Goal: Transaction & Acquisition: Subscribe to service/newsletter

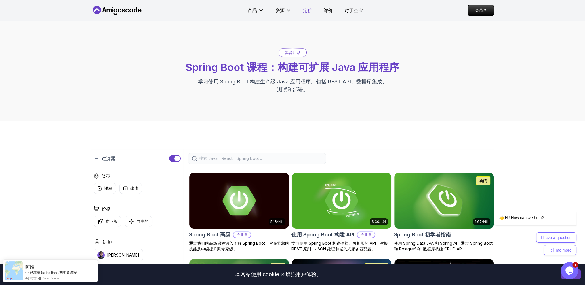
click at [306, 12] on font "定价" at bounding box center [307, 10] width 9 height 6
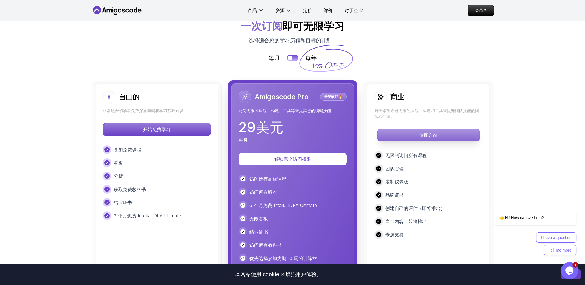
scroll to position [1289, 0]
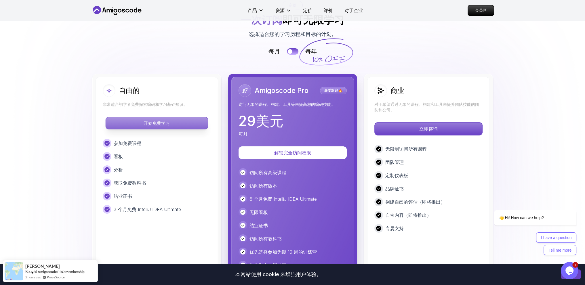
click at [165, 121] on font "开始免费学习" at bounding box center [157, 123] width 26 height 5
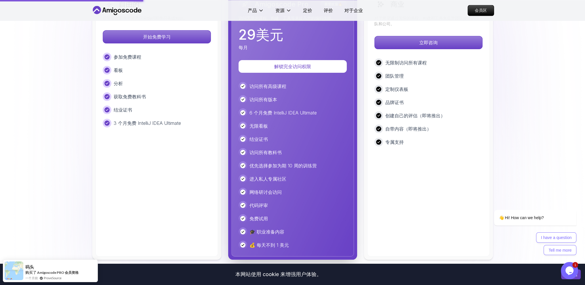
scroll to position [1260, 0]
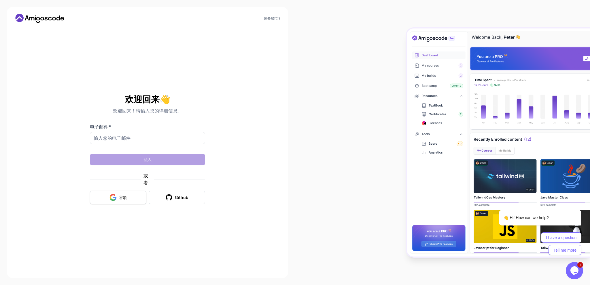
click at [120, 200] on font "谷歌" at bounding box center [123, 197] width 8 height 5
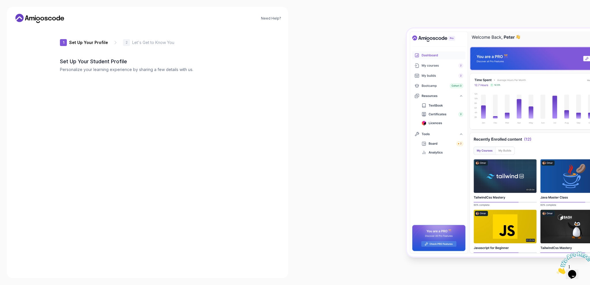
type input "spicyjackal3cd48"
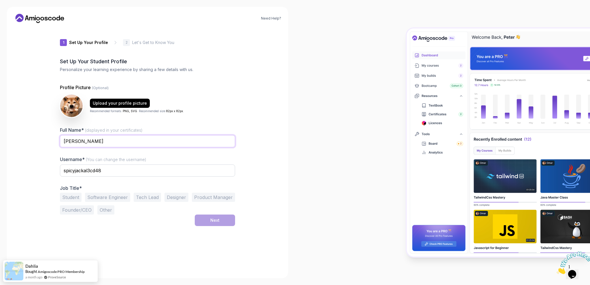
click at [94, 138] on input "陈泽宣" at bounding box center [147, 141] width 175 height 12
click at [70, 199] on button "Student" at bounding box center [71, 197] width 22 height 9
click at [204, 218] on button "Next" at bounding box center [215, 221] width 40 height 12
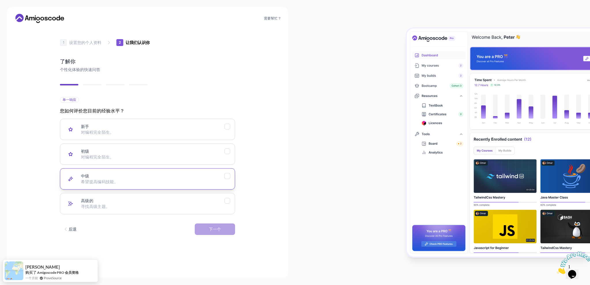
click at [120, 185] on button "中级 希望提高编码技能。" at bounding box center [147, 178] width 175 height 21
click at [210, 230] on font "下一个" at bounding box center [215, 229] width 12 height 5
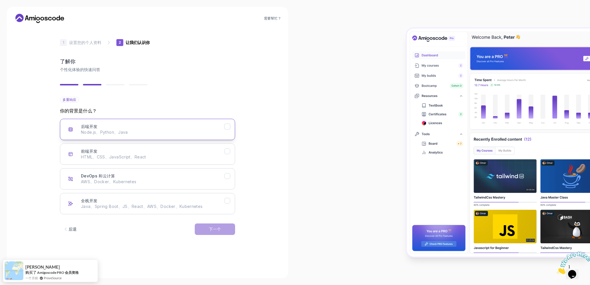
click at [107, 129] on div "后端开发 Node.js、Python、Java" at bounding box center [152, 130] width 143 height 12
click at [205, 225] on button "下一个" at bounding box center [215, 230] width 40 height 12
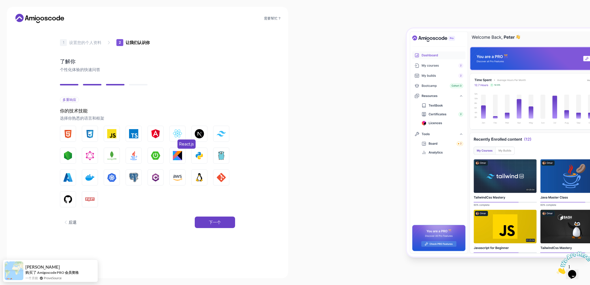
click at [175, 131] on img "button" at bounding box center [177, 133] width 9 height 9
click at [106, 135] on button "JavaScript" at bounding box center [112, 134] width 16 height 16
click at [136, 134] on img "button" at bounding box center [133, 133] width 9 height 9
click at [71, 133] on img "button" at bounding box center [67, 133] width 9 height 9
click at [86, 133] on img "button" at bounding box center [89, 133] width 9 height 9
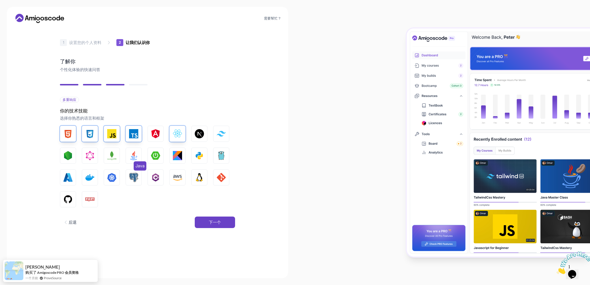
click at [130, 157] on img "button" at bounding box center [133, 155] width 9 height 9
click at [153, 158] on img "button" at bounding box center [155, 155] width 9 height 9
click at [132, 179] on img "button" at bounding box center [133, 177] width 9 height 9
click at [92, 180] on img "button" at bounding box center [89, 177] width 9 height 9
click at [220, 179] on img "button" at bounding box center [220, 177] width 9 height 9
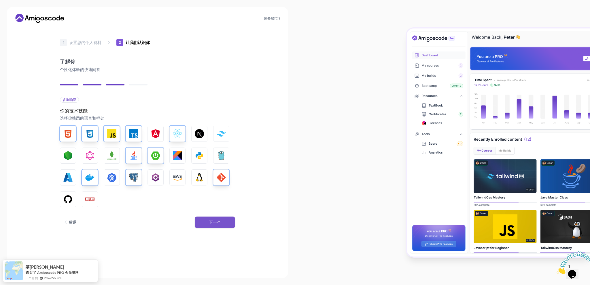
click at [215, 224] on font "下一个" at bounding box center [215, 222] width 12 height 5
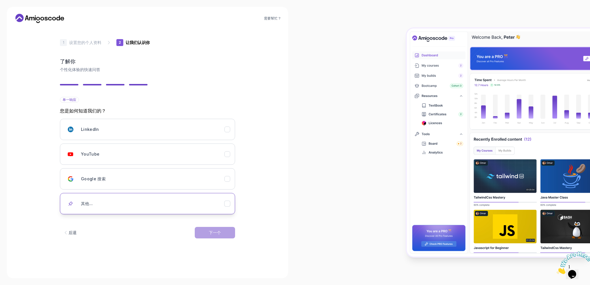
click at [102, 197] on button "其他..." at bounding box center [147, 203] width 175 height 21
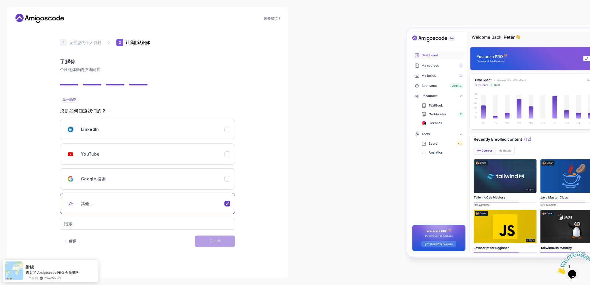
click at [126, 142] on div "LinkedIn YouTube Google 搜索 其他..." at bounding box center [147, 173] width 175 height 108
click at [132, 150] on div "YouTube" at bounding box center [152, 155] width 143 height 12
click at [202, 232] on button "下一个" at bounding box center [215, 233] width 40 height 12
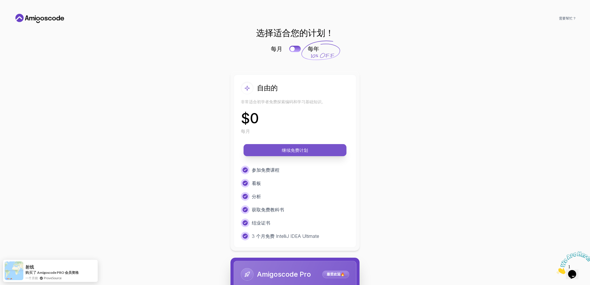
click at [317, 149] on p "继续免费计划" at bounding box center [295, 150] width 90 height 7
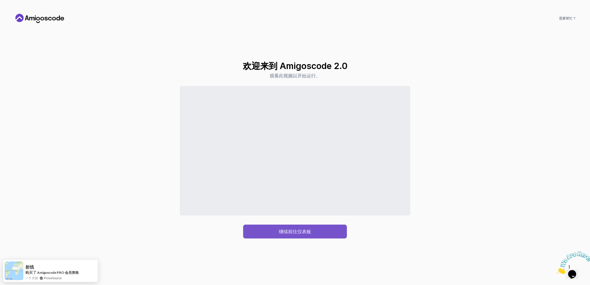
click at [290, 229] on font "继续前往仪表板" at bounding box center [295, 232] width 32 height 6
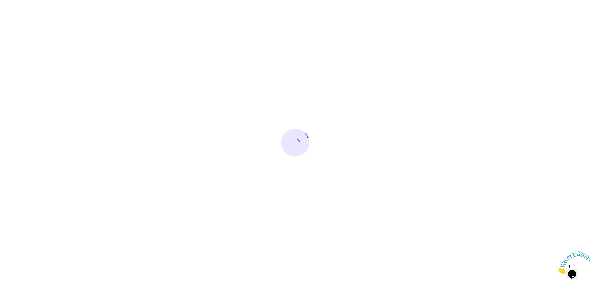
click at [556, 270] on icon "关闭" at bounding box center [556, 272] width 0 height 5
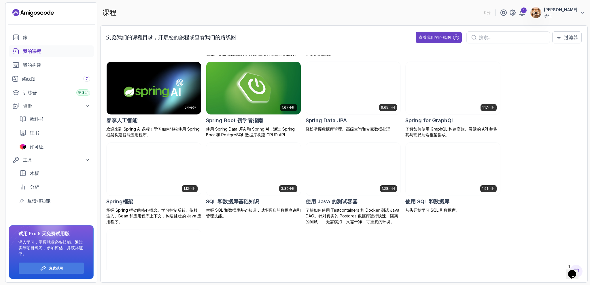
scroll to position [748, 0]
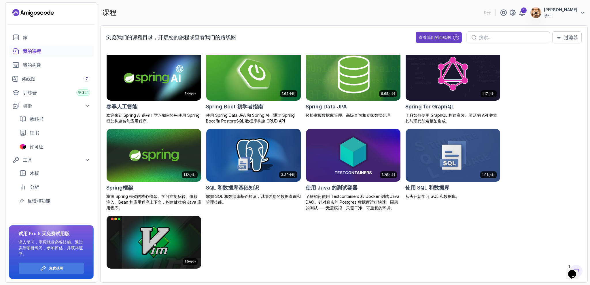
click at [339, 78] on img at bounding box center [352, 75] width 99 height 56
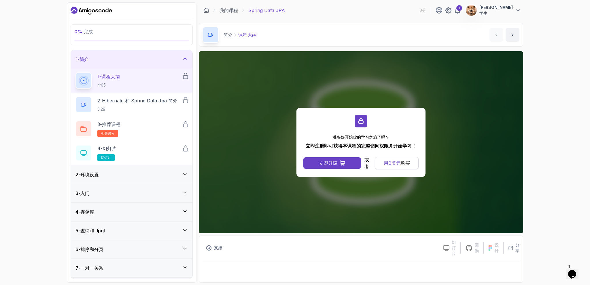
click at [385, 161] on font "用0" at bounding box center [387, 163] width 8 height 6
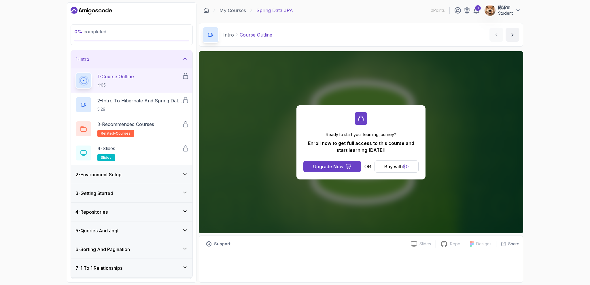
click at [121, 171] on h3 "2 - Environment Setup" at bounding box center [98, 174] width 46 height 7
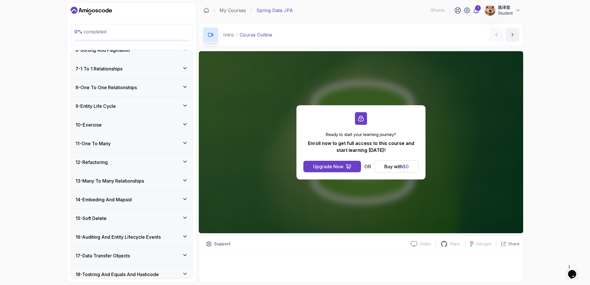
scroll to position [202, 0]
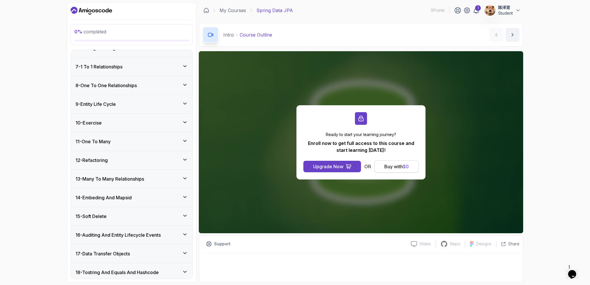
click at [396, 169] on div "Buy with $ 0" at bounding box center [396, 166] width 24 height 7
click at [394, 164] on div "Buy with $ 0" at bounding box center [396, 166] width 24 height 7
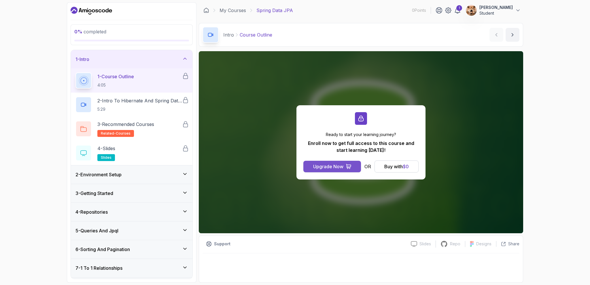
click at [332, 167] on div "Upgrade Now" at bounding box center [328, 166] width 30 height 7
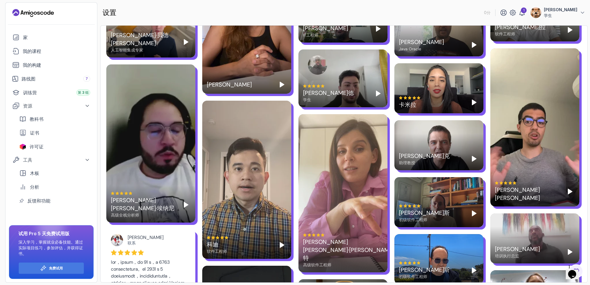
scroll to position [518, 0]
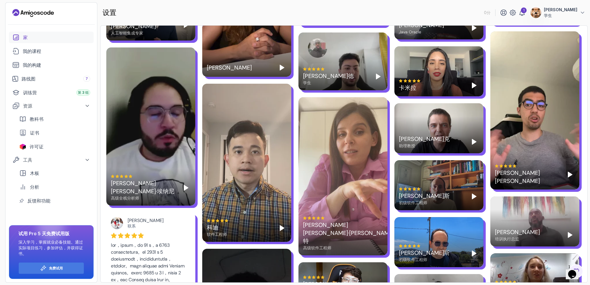
click at [37, 41] on link "家" at bounding box center [51, 38] width 85 height 12
click at [55, 268] on font "免费试用" at bounding box center [56, 268] width 14 height 4
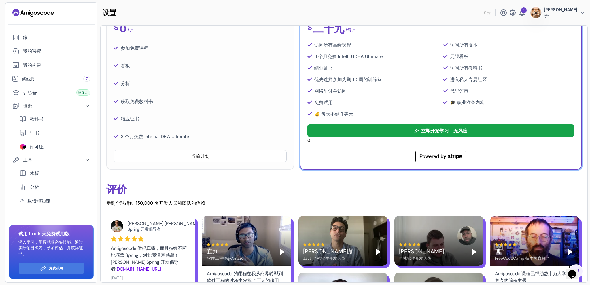
scroll to position [120, 0]
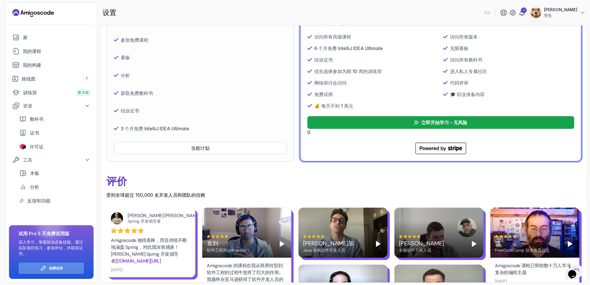
click at [53, 266] on font "免费试用" at bounding box center [56, 268] width 14 height 4
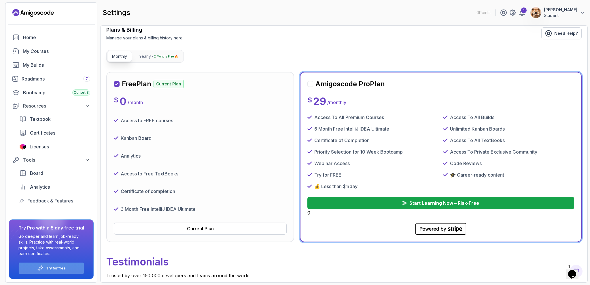
click at [58, 266] on p "Try for free" at bounding box center [56, 268] width 20 height 5
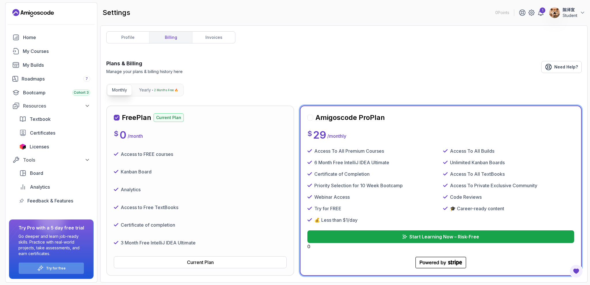
click at [64, 267] on p "Try for free" at bounding box center [56, 268] width 20 height 5
click at [193, 265] on div "Current Plan" at bounding box center [200, 262] width 27 height 7
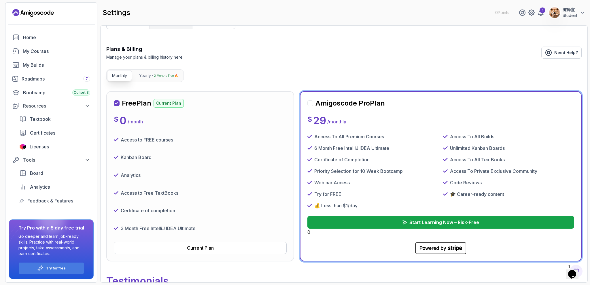
scroll to position [29, 0]
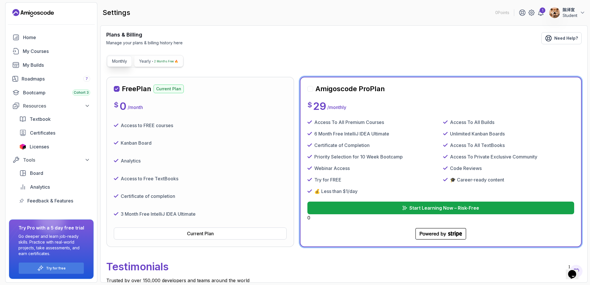
click at [156, 62] on p "2 Months Free 🔥" at bounding box center [166, 61] width 24 height 6
click at [126, 60] on p "Monthly" at bounding box center [119, 61] width 15 height 6
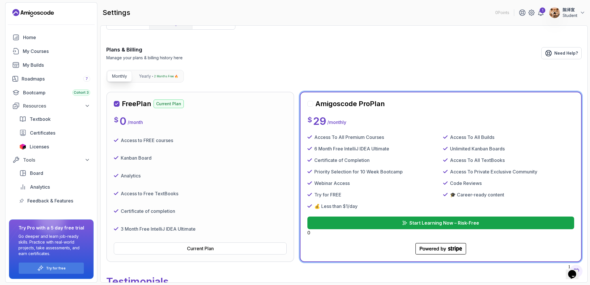
scroll to position [0, 0]
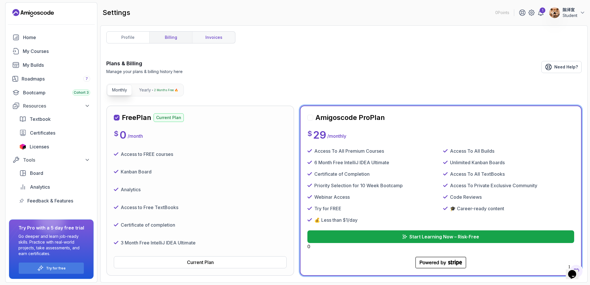
click at [214, 39] on link "invoices" at bounding box center [213, 38] width 43 height 12
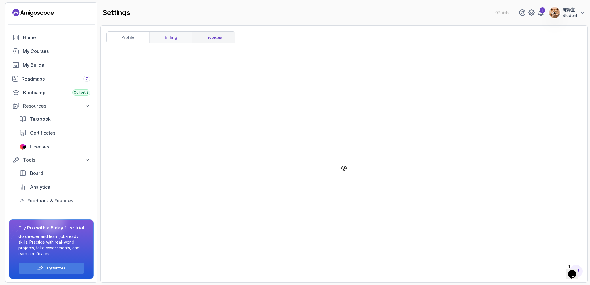
click at [172, 32] on link "billing" at bounding box center [170, 38] width 43 height 12
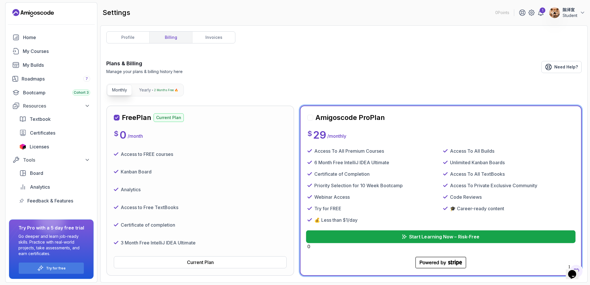
click at [438, 239] on p "Start Learning Now – Risk-Free" at bounding box center [444, 236] width 70 height 7
